Goal: Find specific page/section: Find specific page/section

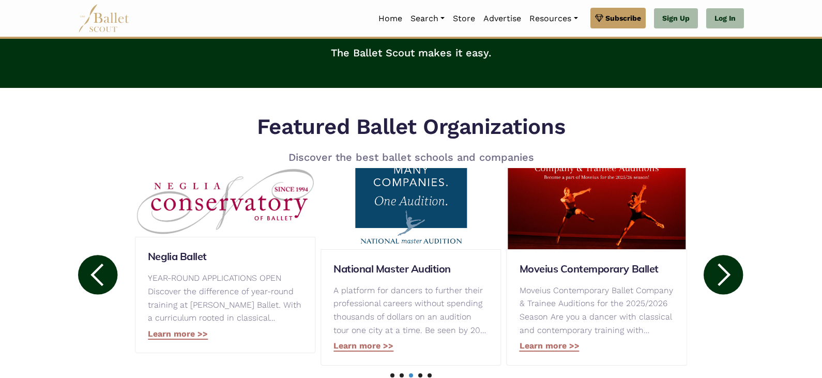
scroll to position [52, 0]
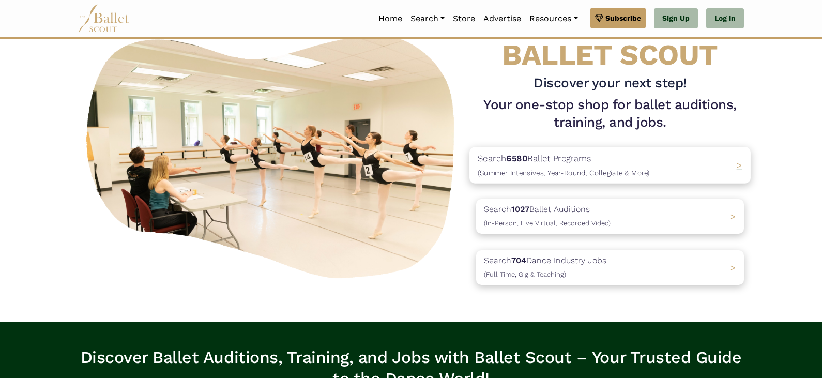
click at [639, 166] on p "Search 6580 Ballet Programs (Summer Intensives, Year-Round, Collegiate & More)" at bounding box center [564, 165] width 172 height 28
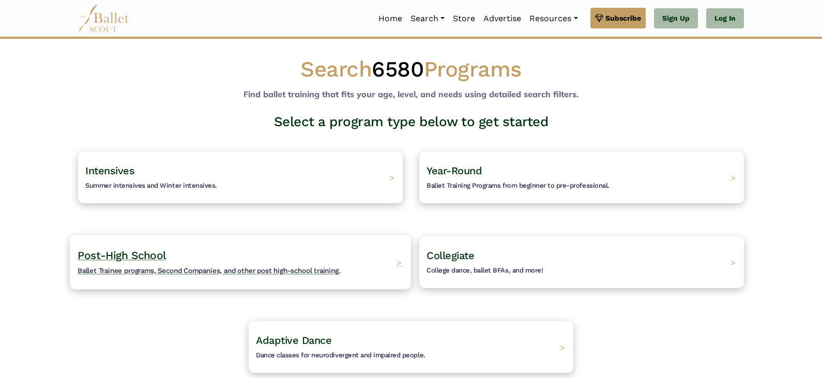
click at [271, 274] on span "Ballet Trainee programs, Second Companies, and other post high-school training." at bounding box center [209, 270] width 263 height 8
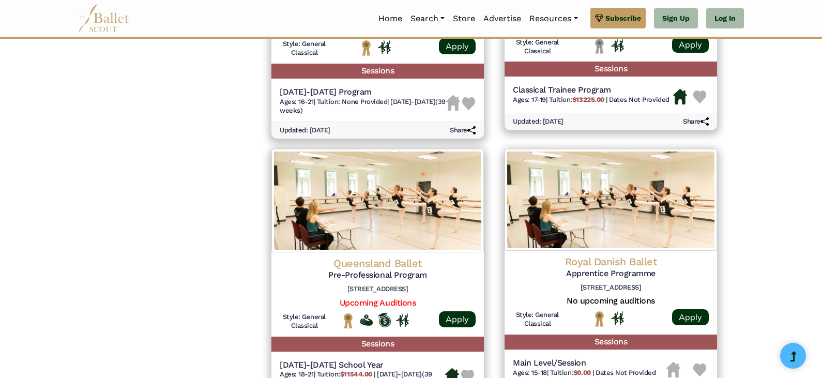
scroll to position [1444, 0]
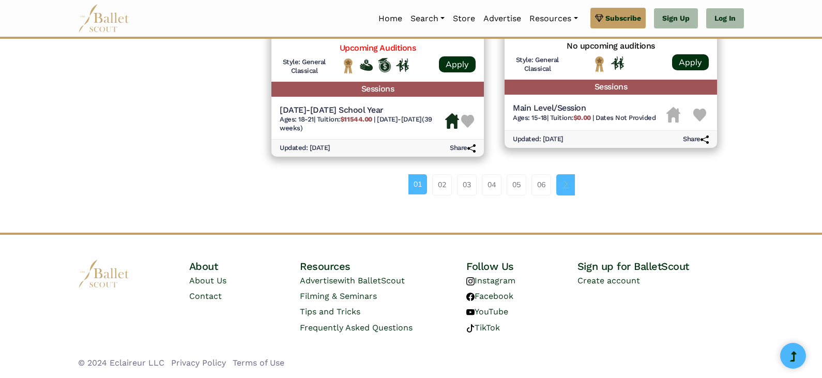
click at [563, 187] on span "Page navigation example" at bounding box center [565, 183] width 7 height 7
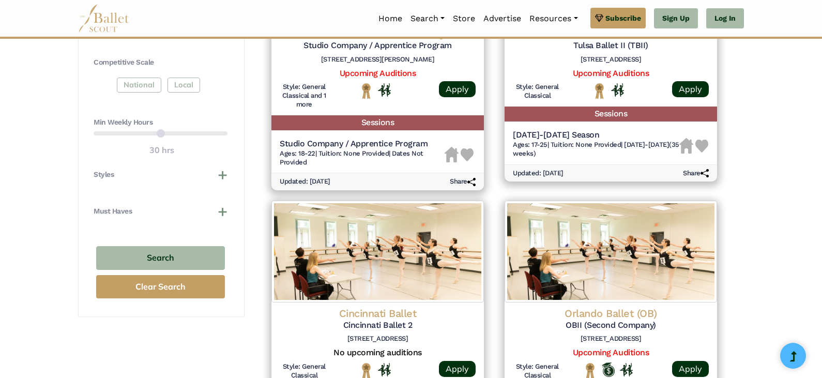
scroll to position [672, 0]
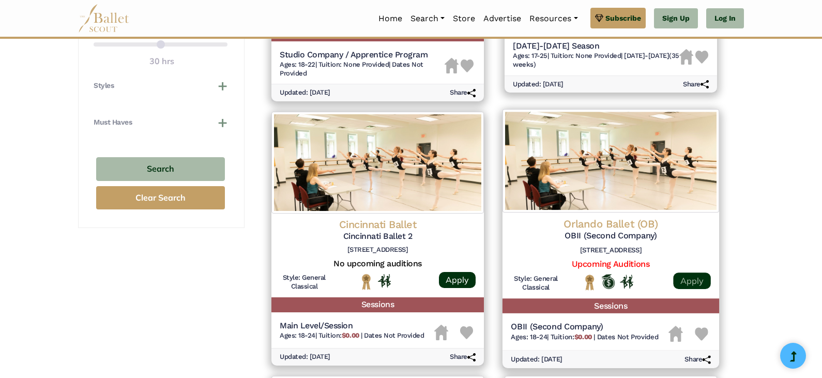
click at [699, 278] on link "Apply" at bounding box center [691, 280] width 37 height 17
